Goal: Obtain resource: Obtain resource

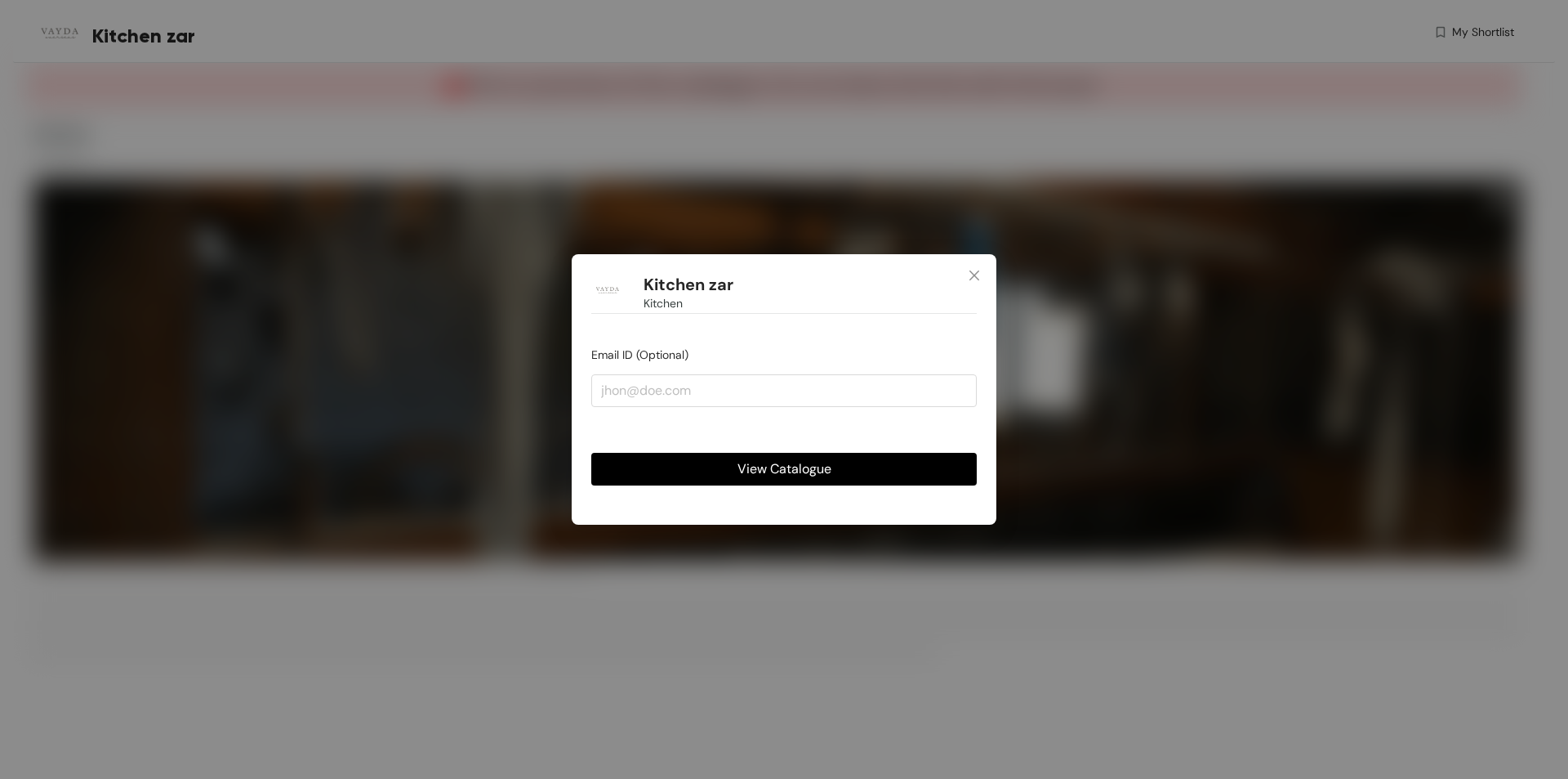
click at [842, 469] on button "View Catalogue" at bounding box center [784, 469] width 386 height 33
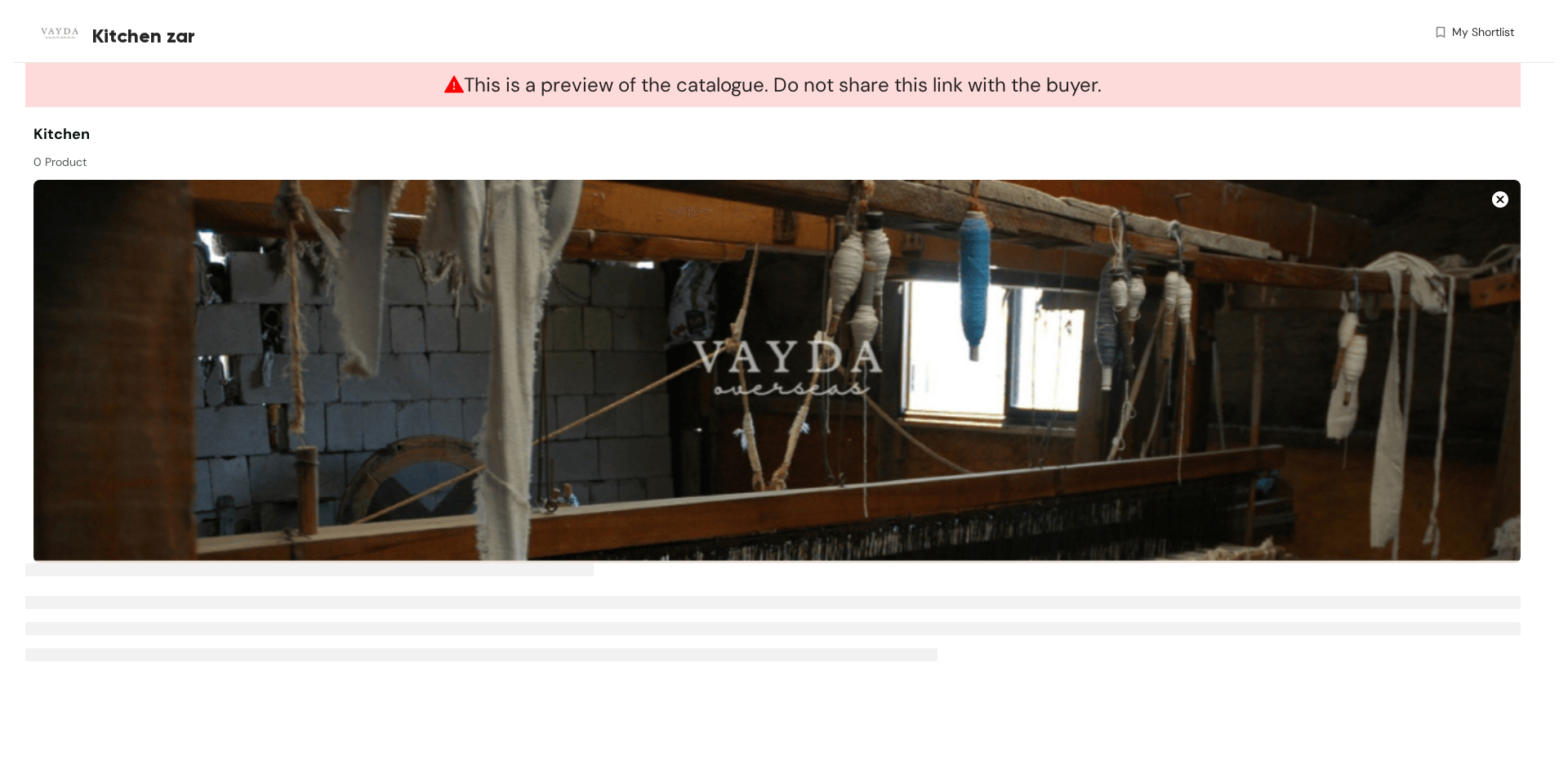
click at [1497, 197] on img at bounding box center [1500, 199] width 16 height 16
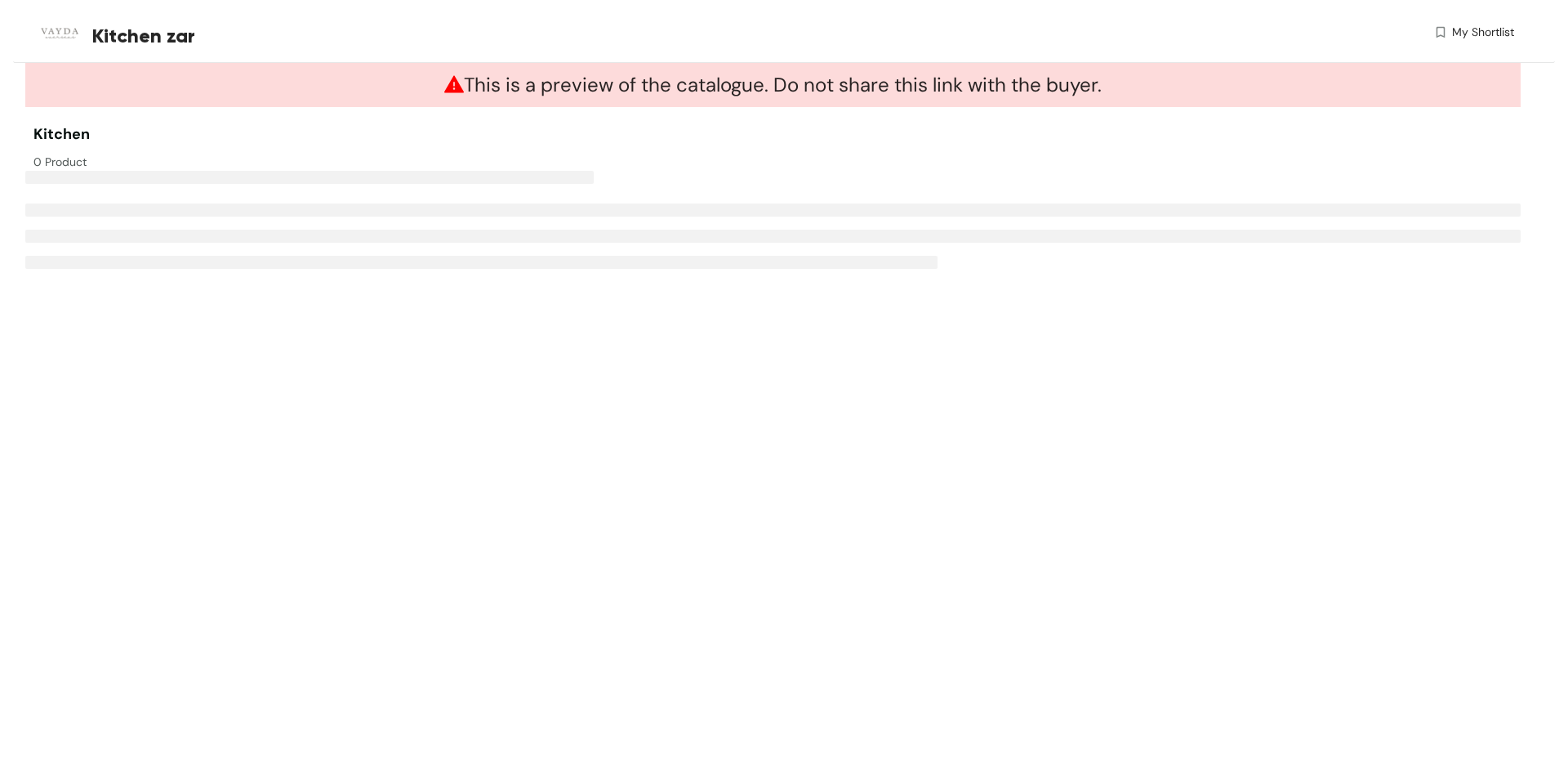
click at [697, 89] on span "This is a preview of the catalogue. Do not share this link with the buyer." at bounding box center [772, 84] width 657 height 25
click at [647, 78] on span "This is a preview of the catalogue. Do not share this link with the buyer." at bounding box center [772, 84] width 657 height 25
click at [740, 84] on span "This is a preview of the catalogue. Do not share this link with the buyer." at bounding box center [772, 84] width 657 height 25
click at [965, 84] on span "This is a preview of the catalogue. Do not share this link with the buyer." at bounding box center [772, 84] width 657 height 25
click at [1053, 84] on span "This is a preview of the catalogue. Do not share this link with the buyer." at bounding box center [772, 84] width 657 height 25
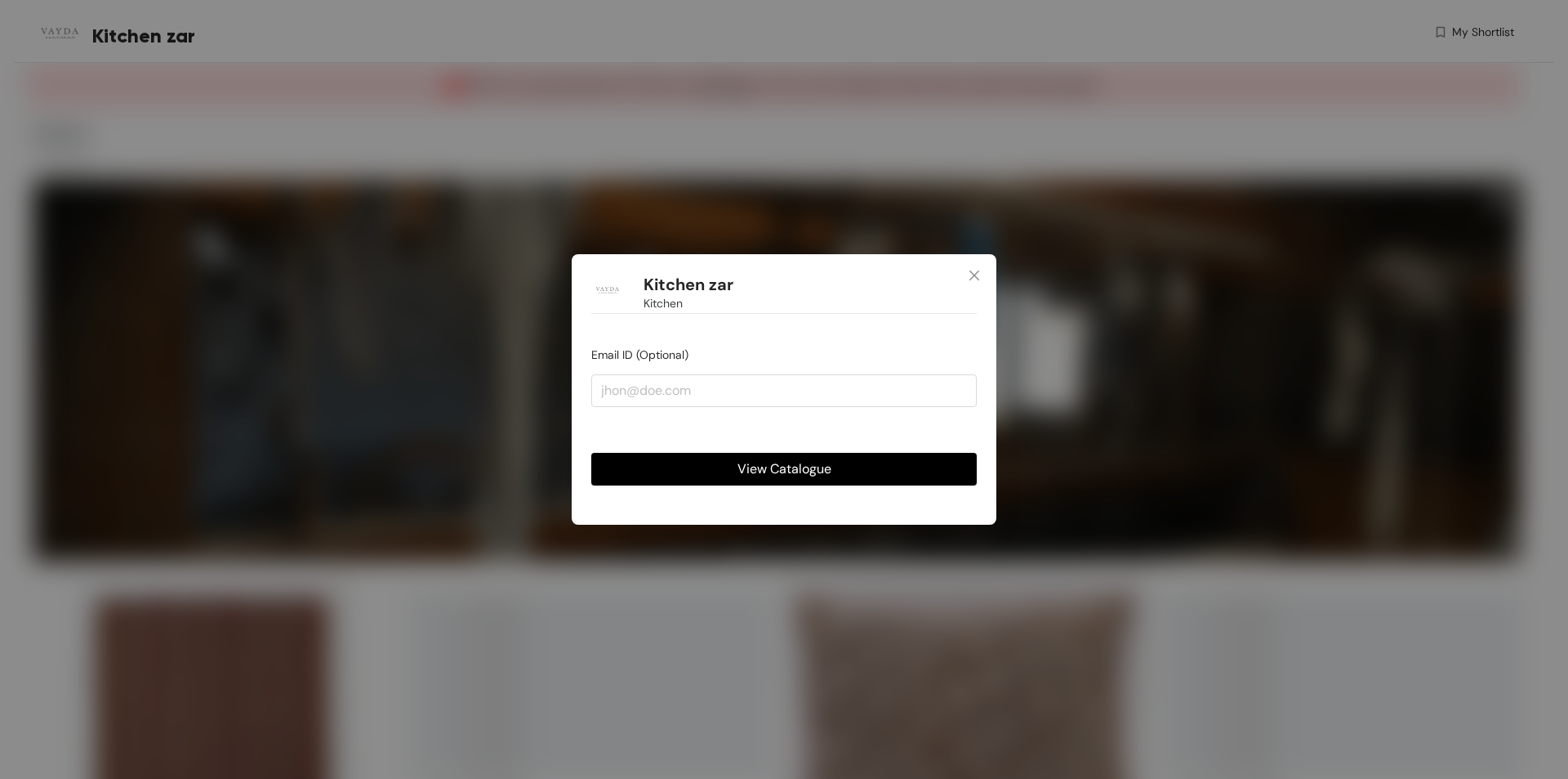
click at [775, 465] on span "View Catalogue" at bounding box center [784, 469] width 94 height 21
